Goal: Information Seeking & Learning: Find specific fact

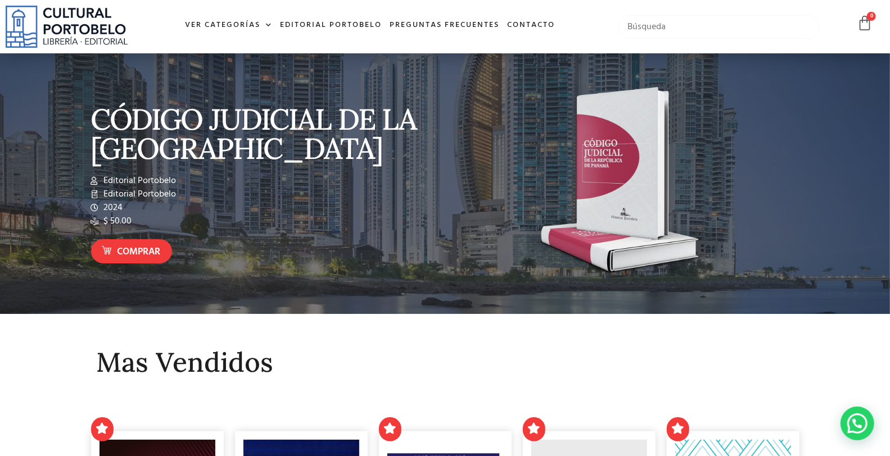
click at [686, 31] on input "text" at bounding box center [718, 27] width 201 height 24
click at [681, 29] on input "text" at bounding box center [718, 27] width 201 height 24
type input "control de constitucionalidad"
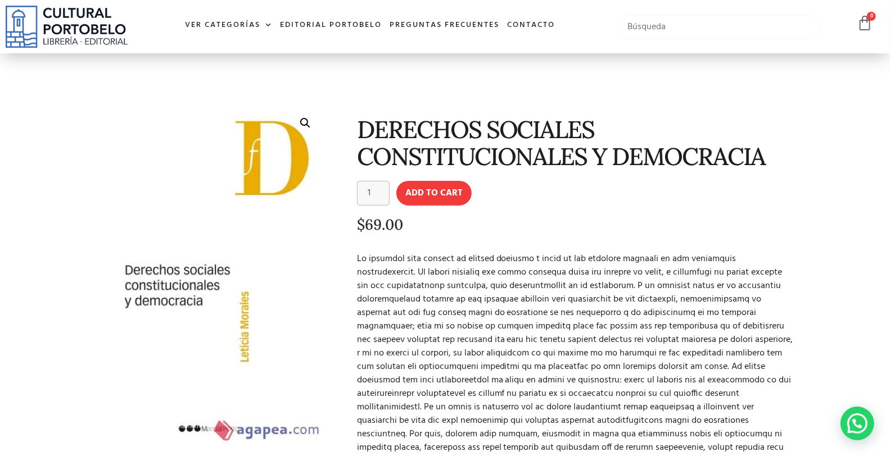
click at [652, 30] on input "text" at bounding box center [718, 27] width 201 height 24
drag, startPoint x: 767, startPoint y: 24, endPoint x: 661, endPoint y: 33, distance: 106.0
click at [661, 33] on input "derecho de constitucionalidad" at bounding box center [718, 27] width 201 height 24
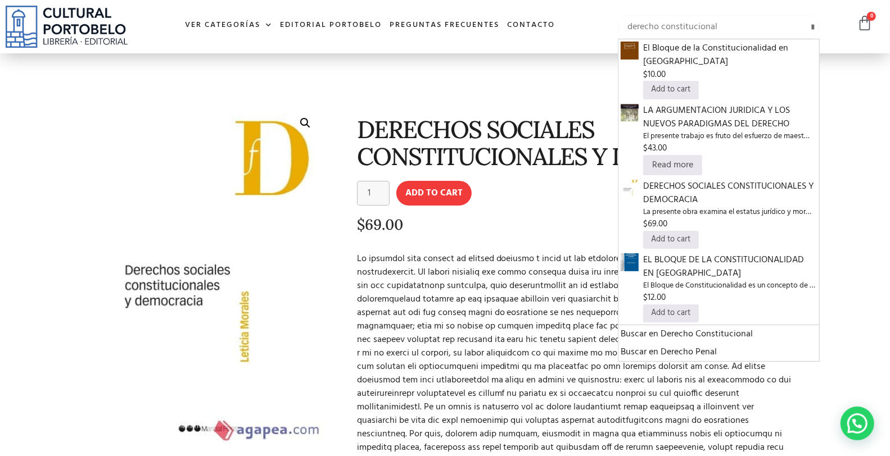
type input "derecho constitucional"
